Goal: Information Seeking & Learning: Find specific fact

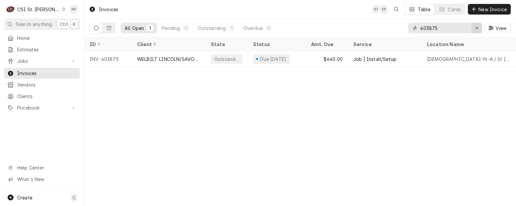
click at [478, 28] on icon "Erase input" at bounding box center [477, 28] width 4 height 5
click at [431, 29] on input "Dynamic Content Wrapper" at bounding box center [451, 28] width 62 height 11
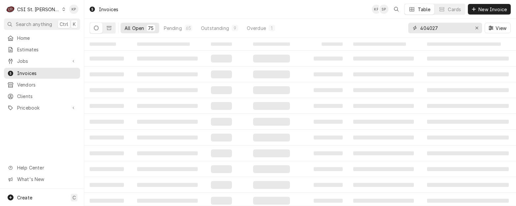
type input "404027"
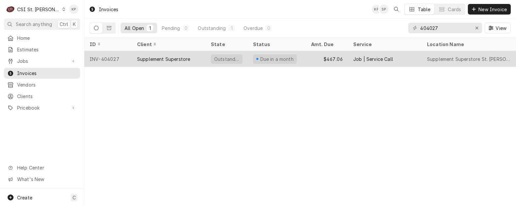
click at [112, 56] on div "INV-404027" at bounding box center [107, 59] width 47 height 16
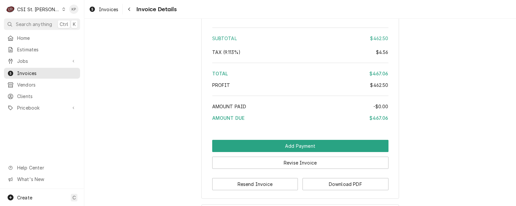
scroll to position [1208, 0]
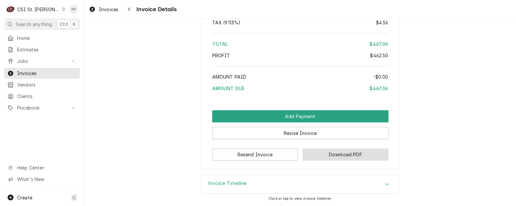
click at [335, 157] on button "Download PDF" at bounding box center [346, 155] width 86 height 12
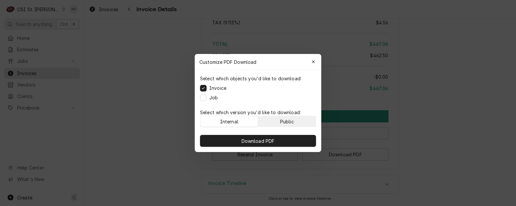
click at [294, 116] on button "Public" at bounding box center [288, 121] width 58 height 11
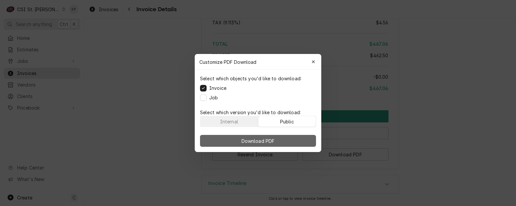
click at [296, 137] on button "Download PDF" at bounding box center [258, 141] width 116 height 12
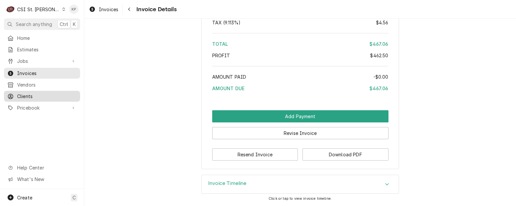
click at [24, 93] on span "Clients" at bounding box center [47, 96] width 60 height 7
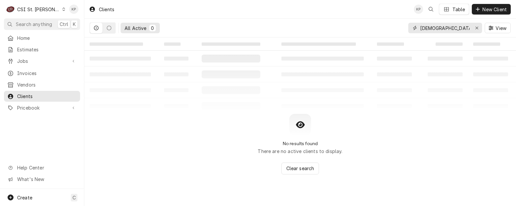
click at [476, 28] on icon "Erase input" at bounding box center [477, 28] width 3 height 3
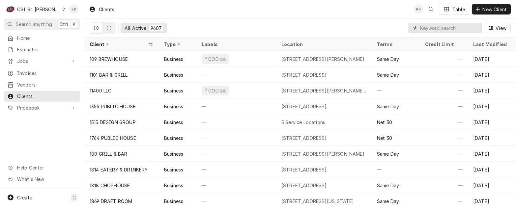
paste input "Supplement Superstore"
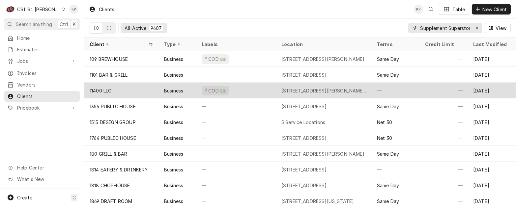
scroll to position [0, 4]
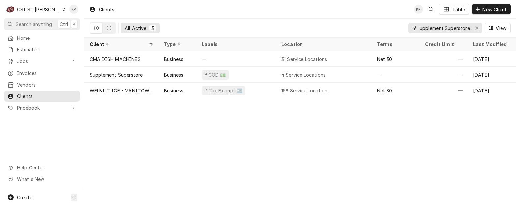
type input "Supplement Superstore"
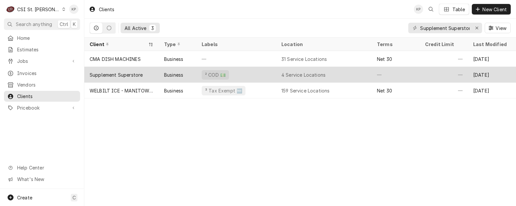
click at [107, 73] on div "Supplement Superstore" at bounding box center [116, 75] width 53 height 7
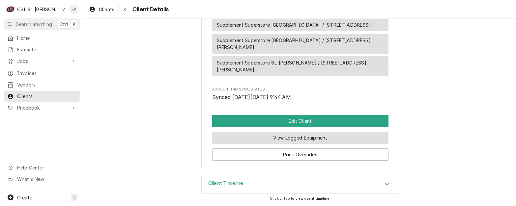
scroll to position [429, 0]
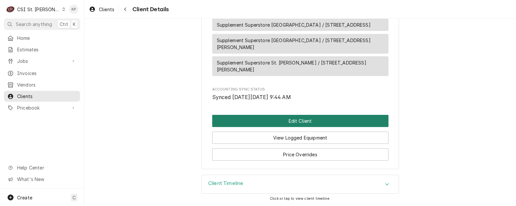
click at [294, 122] on button "Edit Client" at bounding box center [300, 121] width 176 height 12
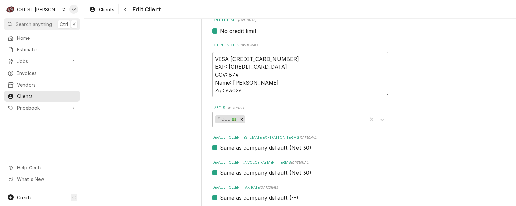
scroll to position [297, 0]
click at [379, 122] on icon "Labels" at bounding box center [382, 120] width 7 height 7
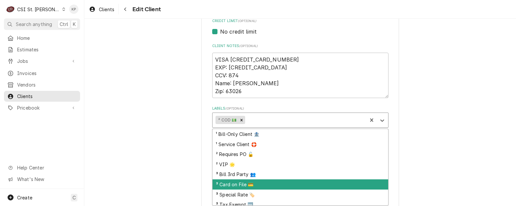
scroll to position [35, 0]
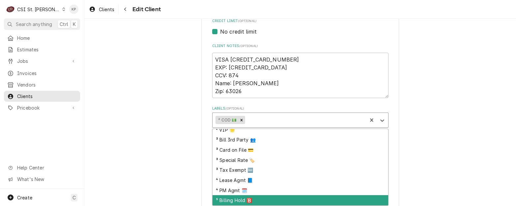
click at [236, 200] on div "⁵ Billing Hold 🅱️" at bounding box center [301, 201] width 176 height 10
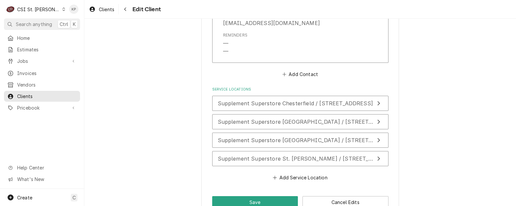
scroll to position [687, 0]
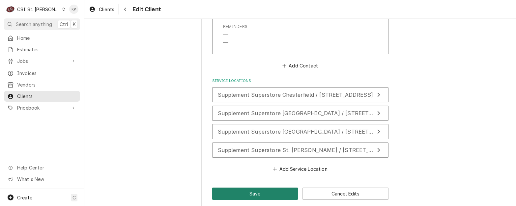
click at [250, 188] on button "Save" at bounding box center [255, 194] width 86 height 12
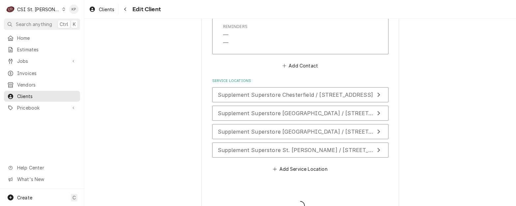
type textarea "x"
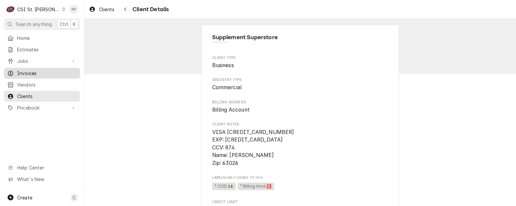
drag, startPoint x: 24, startPoint y: 71, endPoint x: 29, endPoint y: 68, distance: 6.2
click at [24, 71] on span "Invoices" at bounding box center [47, 73] width 60 height 7
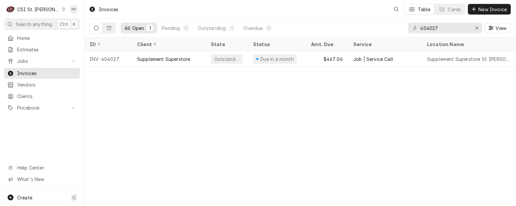
click at [110, 10] on div "Invoices" at bounding box center [103, 9] width 35 height 11
click at [103, 8] on div "Invoices" at bounding box center [103, 9] width 35 height 11
click at [477, 28] on icon "Erase input" at bounding box center [477, 28] width 4 height 5
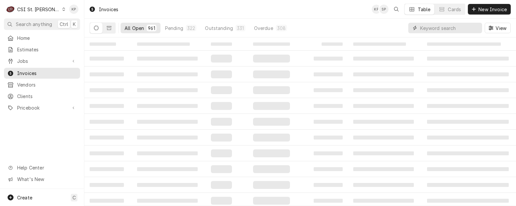
click at [451, 30] on input "Dynamic Content Wrapper" at bounding box center [449, 28] width 59 height 11
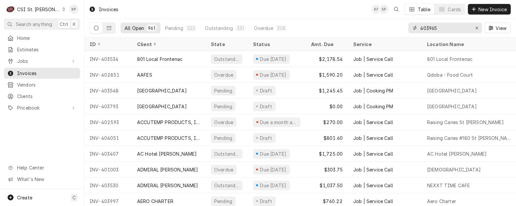
type input "403965"
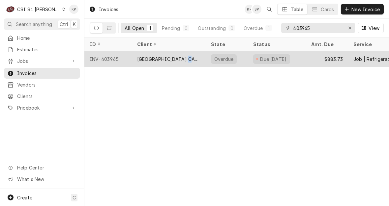
click at [189, 59] on div "SUNNY STREET CAFE DES PERES" at bounding box center [168, 59] width 63 height 7
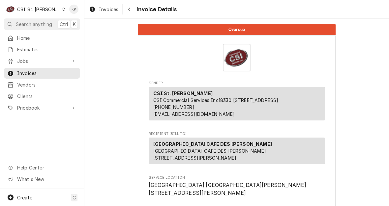
click at [230, 148] on div "[GEOGRAPHIC_DATA] CAFE [GEOGRAPHIC_DATA][PERSON_NAME] CAFE DES [PERSON_NAME] [S…" at bounding box center [237, 151] width 176 height 27
drag, startPoint x: 226, startPoint y: 151, endPoint x: 174, endPoint y: 146, distance: 51.9
click at [174, 146] on div "SUNNY STREET CAFE DES PERES SUNNY STREET CAFE DES PERES 11692 Manchester Rd Des…" at bounding box center [237, 151] width 176 height 27
drag, startPoint x: 174, startPoint y: 146, endPoint x: 229, endPoint y: 150, distance: 55.8
click at [229, 150] on div "SUNNY STREET CAFE DES PERES SUNNY STREET CAFE DES PERES 11692 Manchester Rd Des…" at bounding box center [237, 151] width 176 height 27
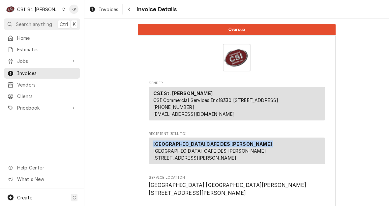
drag, startPoint x: 229, startPoint y: 150, endPoint x: 152, endPoint y: 150, distance: 77.2
click at [152, 150] on div "SUNNY STREET CAFE DES PERES SUNNY STREET CAFE DES PERES 11692 Manchester Rd Des…" at bounding box center [237, 151] width 176 height 27
copy strong "[GEOGRAPHIC_DATA] CAFE DES [PERSON_NAME]"
click at [30, 93] on span "Clients" at bounding box center [47, 96] width 60 height 7
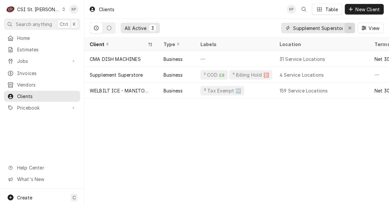
click at [352, 27] on div "Erase input" at bounding box center [350, 28] width 7 height 7
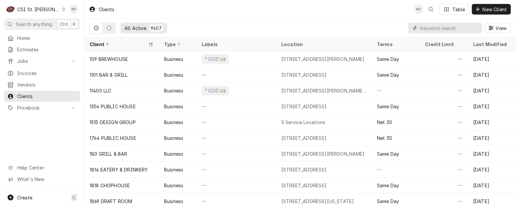
click at [389, 28] on input "Dynamic Content Wrapper" at bounding box center [449, 28] width 59 height 11
paste input "[GEOGRAPHIC_DATA] CAFE DES [PERSON_NAME]"
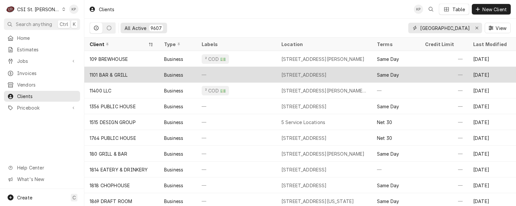
scroll to position [0, 27]
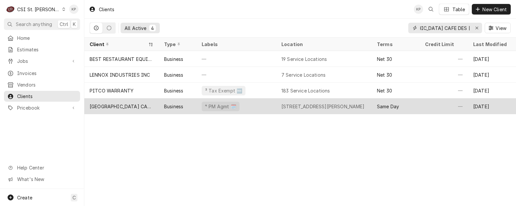
type input "[GEOGRAPHIC_DATA] CAFE DES [PERSON_NAME]"
click at [137, 107] on div "[GEOGRAPHIC_DATA] CAFE DES [PERSON_NAME]" at bounding box center [122, 106] width 64 height 7
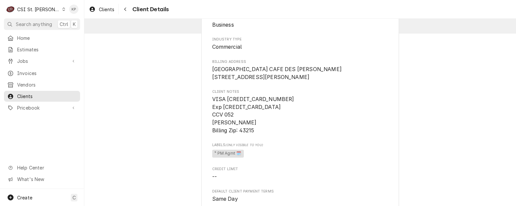
scroll to position [66, 0]
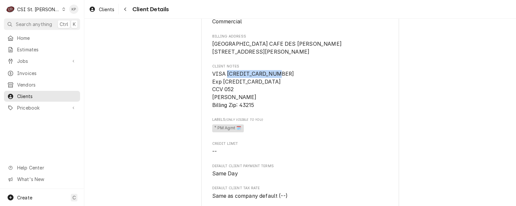
drag, startPoint x: 225, startPoint y: 81, endPoint x: 283, endPoint y: 81, distance: 57.7
click at [283, 81] on span "VISA [CREDIT_CARD_NUMBER] Exp [CREDIT_CARD_DATA] CCV 052 [PERSON_NAME] Billing …" at bounding box center [300, 89] width 176 height 39
drag, startPoint x: 283, startPoint y: 81, endPoint x: 271, endPoint y: 81, distance: 12.2
copy span "[CREDIT_CARD_NUMBER]"
drag, startPoint x: 32, startPoint y: 72, endPoint x: 43, endPoint y: 69, distance: 11.4
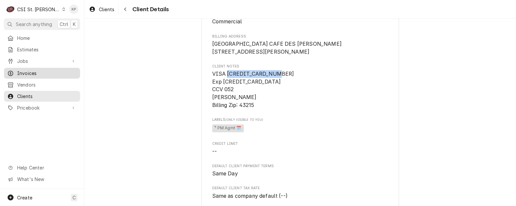
click at [32, 72] on span "Invoices" at bounding box center [47, 73] width 60 height 7
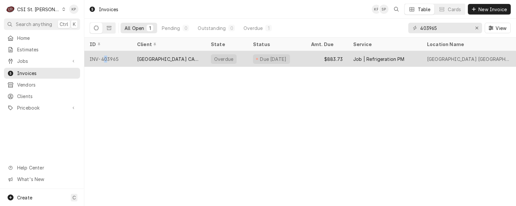
click at [107, 59] on div "INV-403965" at bounding box center [107, 59] width 47 height 16
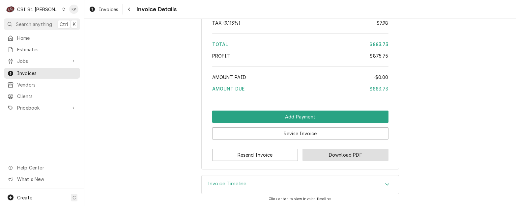
scroll to position [1126, 0]
click at [316, 160] on button "Download PDF" at bounding box center [346, 155] width 86 height 12
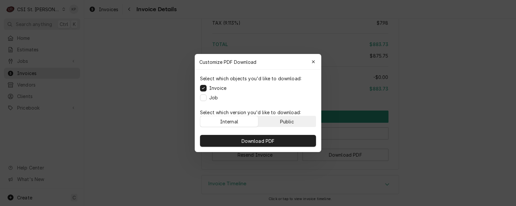
click at [277, 119] on button "Public" at bounding box center [288, 121] width 58 height 11
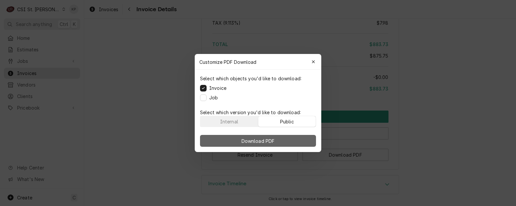
click at [279, 139] on button "Download PDF" at bounding box center [258, 141] width 116 height 12
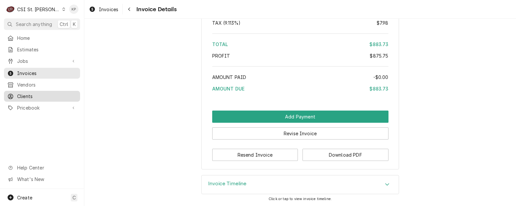
click at [21, 93] on span "Clients" at bounding box center [47, 96] width 60 height 7
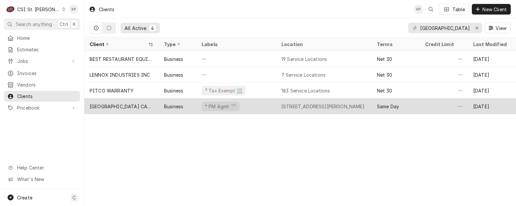
click at [118, 105] on div "[GEOGRAPHIC_DATA] CAFE DES [PERSON_NAME]" at bounding box center [122, 106] width 64 height 7
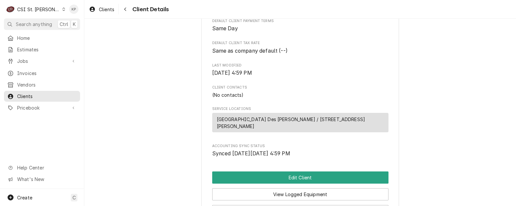
scroll to position [236, 0]
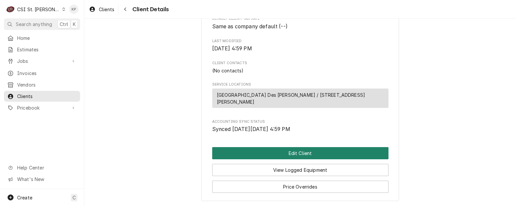
click at [274, 156] on button "Edit Client" at bounding box center [300, 153] width 176 height 12
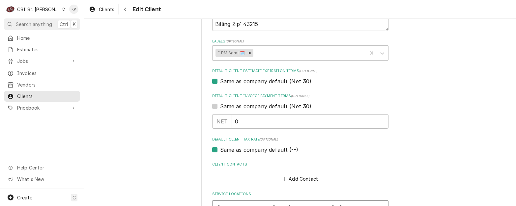
scroll to position [430, 0]
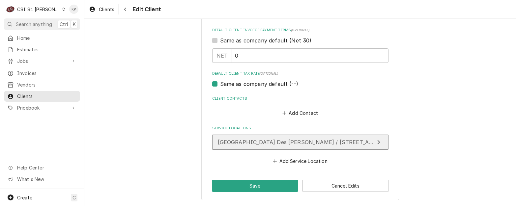
click at [272, 141] on span "Sunny Street Cafe Des Peres / 11692 Manchester Rd, Des Peres, MO 63131" at bounding box center [329, 142] width 222 height 7
type textarea "x"
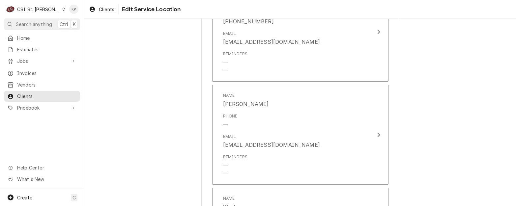
scroll to position [857, 0]
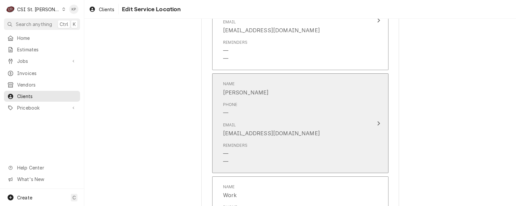
click at [305, 133] on div "Email lhammer@sunnystreetcafe.com" at bounding box center [293, 130] width 141 height 20
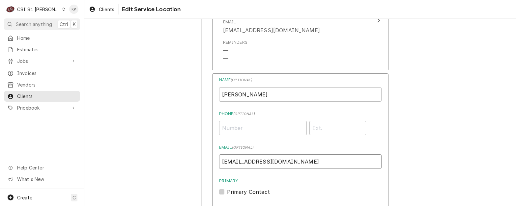
drag, startPoint x: 304, startPoint y: 165, endPoint x: 216, endPoint y: 161, distance: 88.2
click at [216, 161] on div "Name ( optional ) Lindsay Hammer Phone ( optional ) Email ( optional ) lhammer@…" at bounding box center [300, 197] width 176 height 247
click at [329, 163] on input "lhammer@sunnystreetcafe.com" at bounding box center [300, 162] width 163 height 15
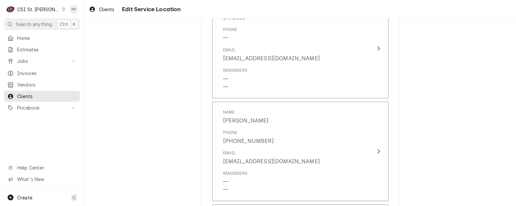
scroll to position [725, 0]
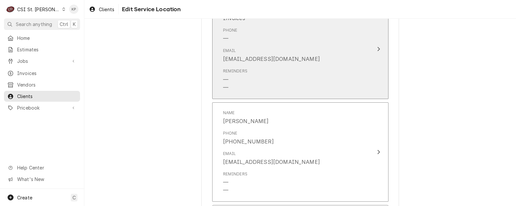
drag, startPoint x: 290, startPoint y: 58, endPoint x: 269, endPoint y: 59, distance: 21.5
click at [269, 59] on div "Email ap@sunnystreetcafe.com" at bounding box center [293, 55] width 141 height 20
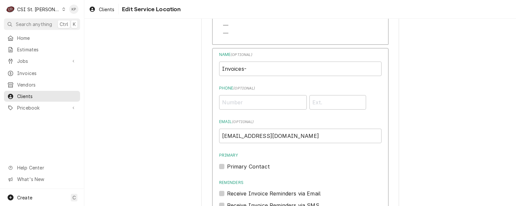
scroll to position [674, 0]
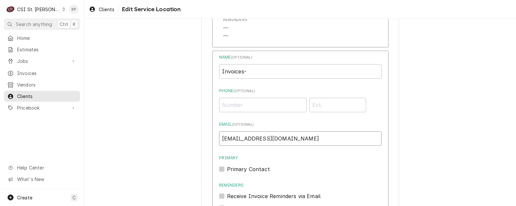
drag, startPoint x: 291, startPoint y: 140, endPoint x: 217, endPoint y: 139, distance: 74.5
click at [219, 139] on input "ap@sunnystreetcafe.com" at bounding box center [300, 139] width 163 height 15
click at [26, 72] on span "Invoices" at bounding box center [47, 73] width 60 height 7
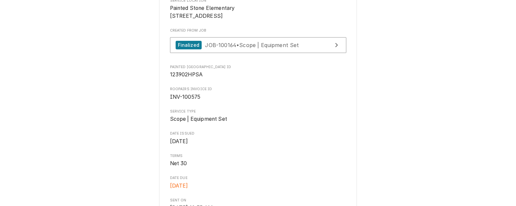
scroll to position [165, 0]
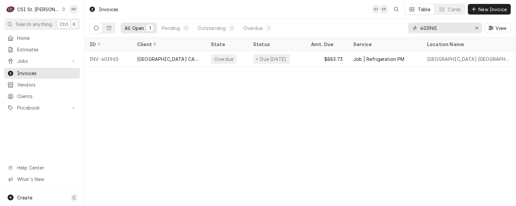
click at [477, 27] on icon "Erase input" at bounding box center [477, 28] width 4 height 5
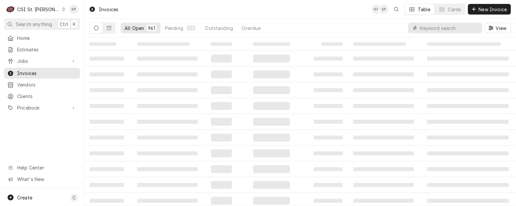
click at [426, 27] on input "Dynamic Content Wrapper" at bounding box center [449, 28] width 59 height 11
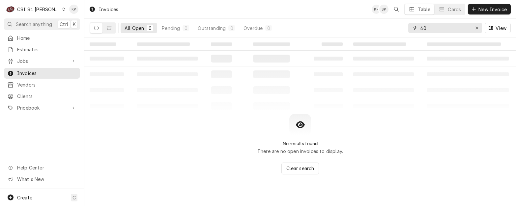
type input "4"
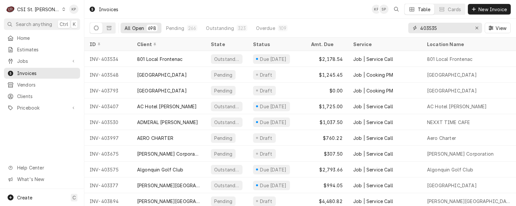
type input "403535"
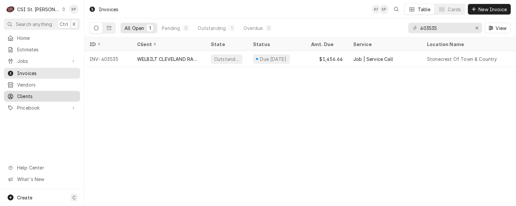
drag, startPoint x: 22, startPoint y: 92, endPoint x: 31, endPoint y: 90, distance: 8.7
click at [22, 93] on span "Clients" at bounding box center [47, 96] width 60 height 7
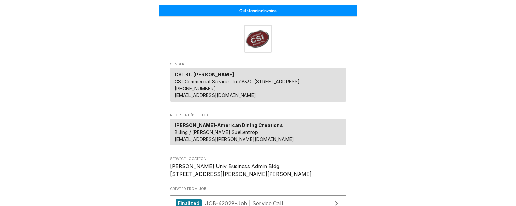
click at [260, 142] on div "Webster-American Dining Creations Billing / AP - Matthew Suellentrop matthew.su…" at bounding box center [258, 132] width 176 height 27
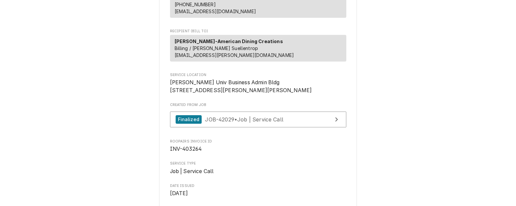
scroll to position [99, 0]
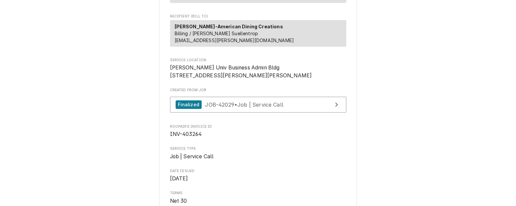
click at [259, 75] on span "Webster Univ Business Admin Bldg 545 Garden Ave Webster Groves, MO 63119" at bounding box center [258, 71] width 176 height 15
drag, startPoint x: 256, startPoint y: 75, endPoint x: 165, endPoint y: 76, distance: 90.7
drag, startPoint x: 165, startPoint y: 76, endPoint x: 177, endPoint y: 76, distance: 12.5
copy span "Webster Univ Business Admin Bldg"
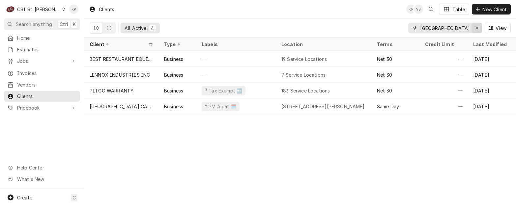
click at [477, 28] on icon "Erase input" at bounding box center [477, 28] width 4 height 5
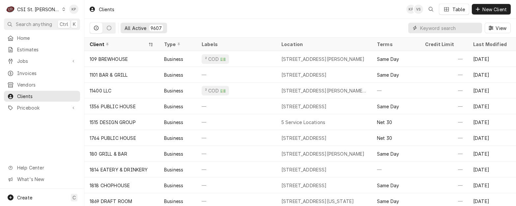
paste input "Webster Univ Business Admin Bldg"
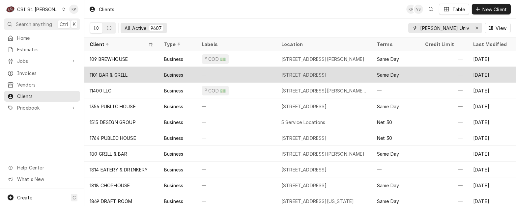
scroll to position [0, 30]
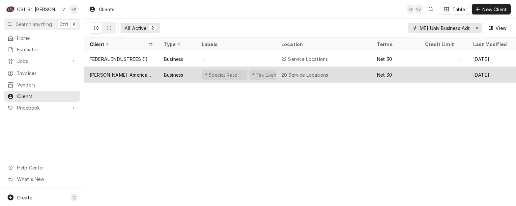
type input "Webster Univ Business Admin Bldg"
click at [132, 76] on div "Webster-American Dining Creations" at bounding box center [122, 75] width 64 height 7
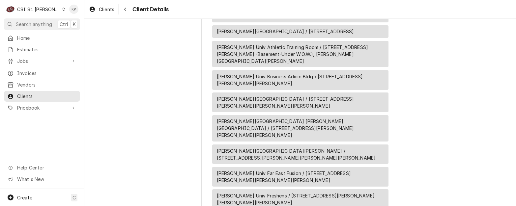
scroll to position [593, 0]
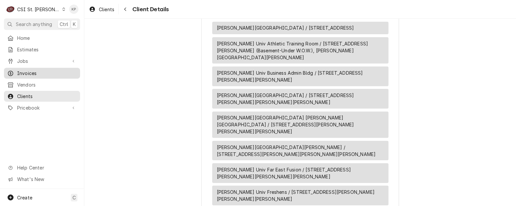
click at [27, 70] on span "Invoices" at bounding box center [47, 73] width 60 height 7
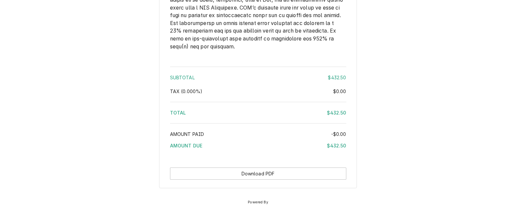
scroll to position [1022, 0]
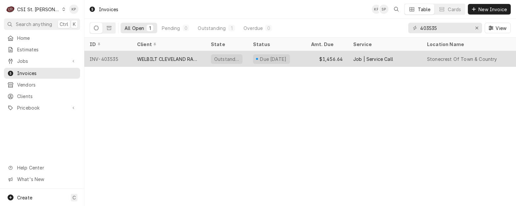
click at [110, 59] on div "INV-403535" at bounding box center [107, 59] width 47 height 16
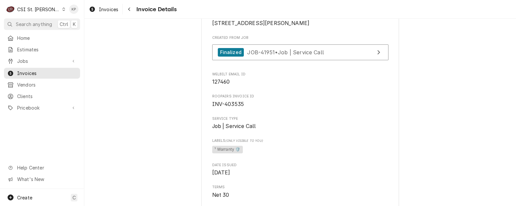
scroll to position [165, 0]
